Goal: Find specific page/section: Find specific page/section

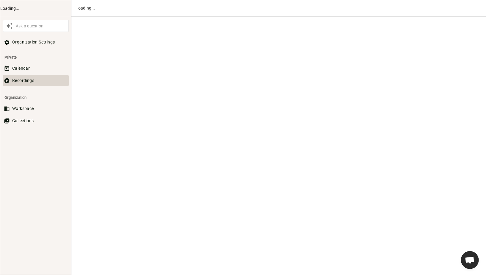
scroll to position [271, 0]
click at [27, 78] on button "Recordings" at bounding box center [36, 80] width 66 height 11
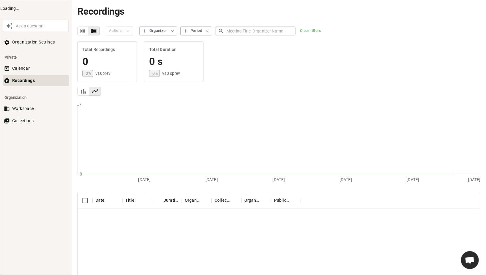
click at [250, 33] on input "text" at bounding box center [260, 30] width 69 height 11
type input "[PERSON_NAME]"
click at [34, 74] on button "Calendar" at bounding box center [36, 68] width 66 height 11
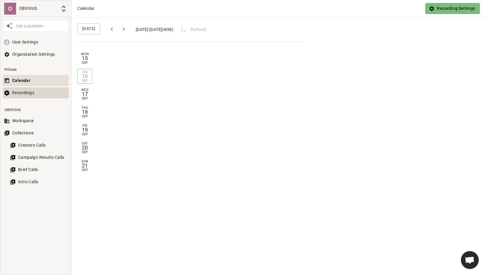
click at [30, 91] on button "Recordings" at bounding box center [36, 92] width 66 height 11
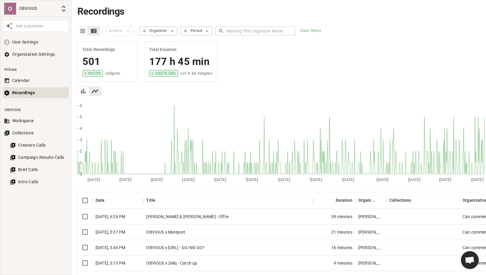
click at [241, 30] on input "text" at bounding box center [260, 30] width 69 height 11
type input "[PERSON_NAME]"
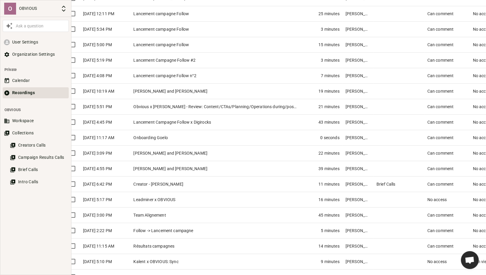
scroll to position [277, 12]
